Goal: Browse casually: Explore the website without a specific task or goal

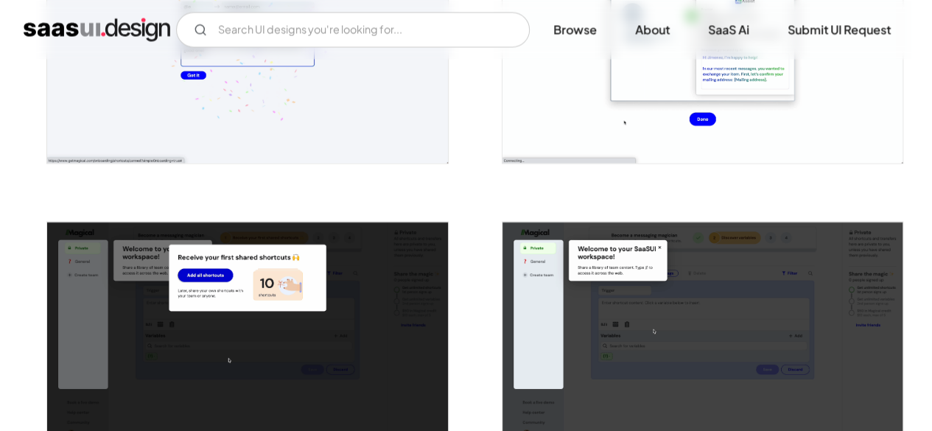
scroll to position [1243, 0]
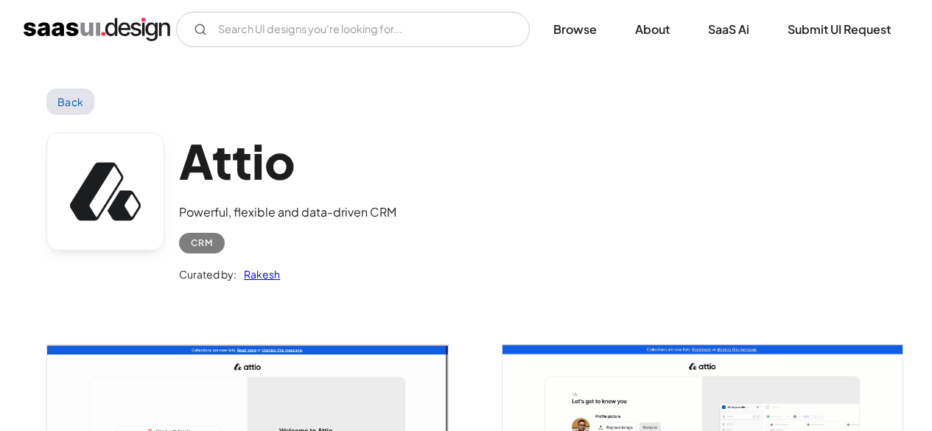
scroll to position [2136, 0]
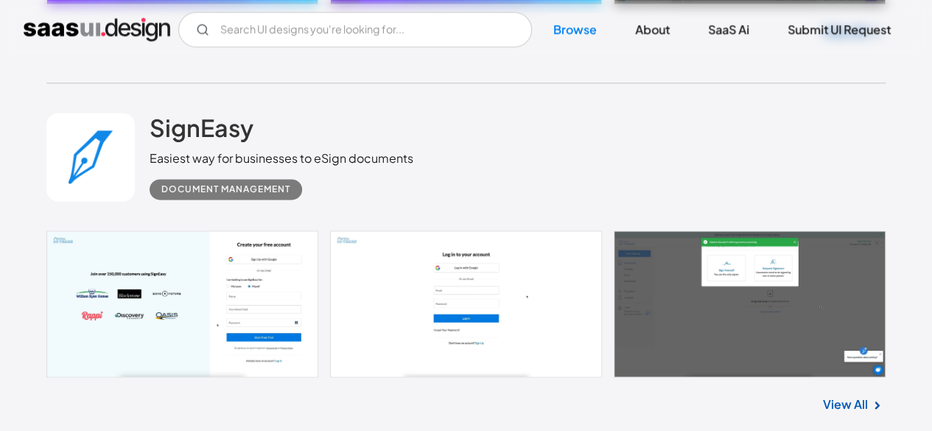
scroll to position [3829, 0]
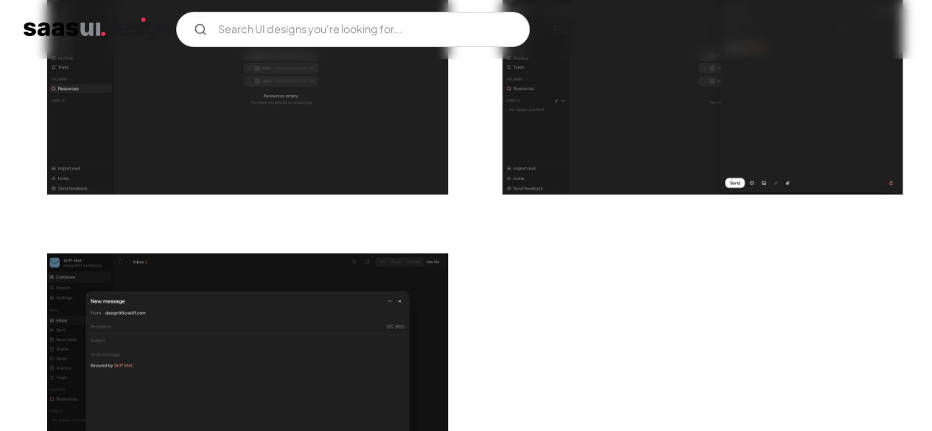
scroll to position [2577, 0]
